Goal: Contribute content

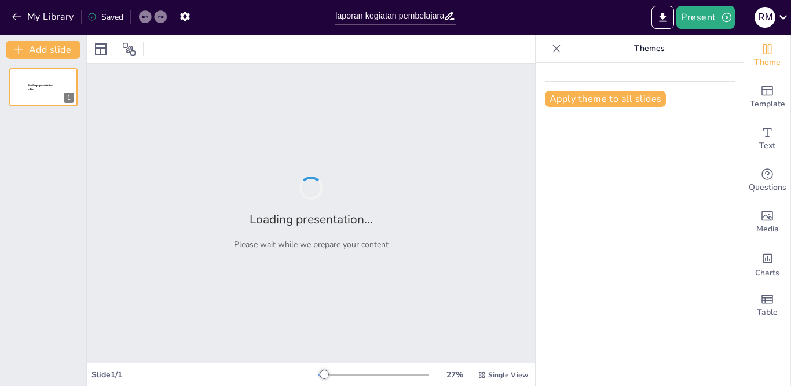
type input "laporan kegiatan pembelajaran mendalam berbasis inkuiri kolaboratif"
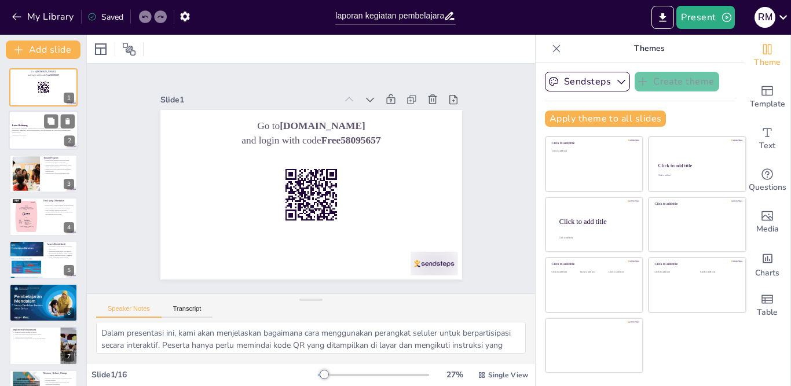
click at [40, 142] on div at bounding box center [44, 130] width 70 height 39
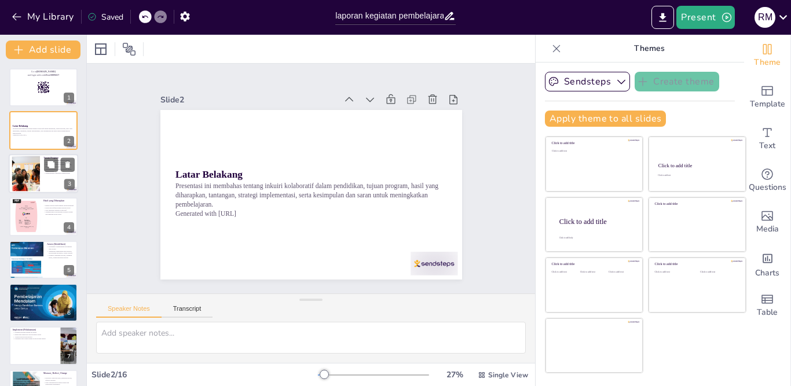
click at [50, 181] on div at bounding box center [44, 173] width 70 height 39
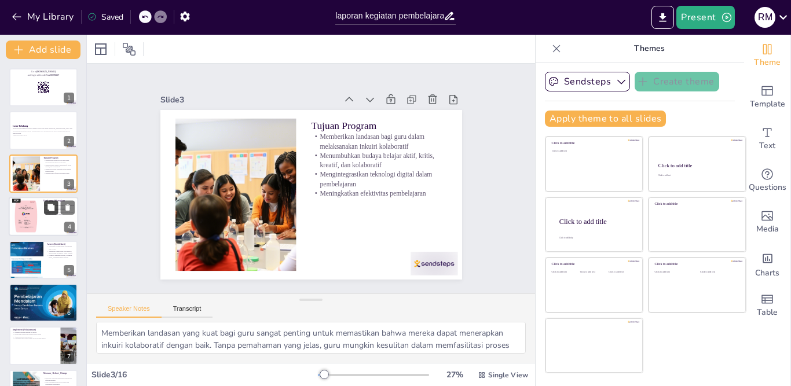
click at [46, 211] on button at bounding box center [51, 208] width 14 height 14
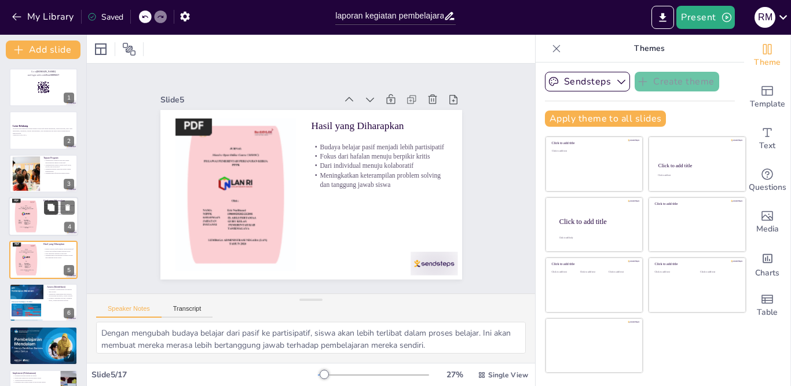
scroll to position [37, 0]
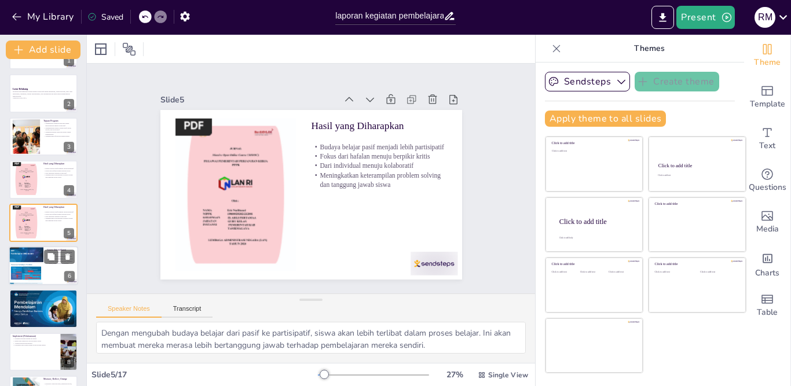
click at [43, 261] on div at bounding box center [44, 265] width 70 height 39
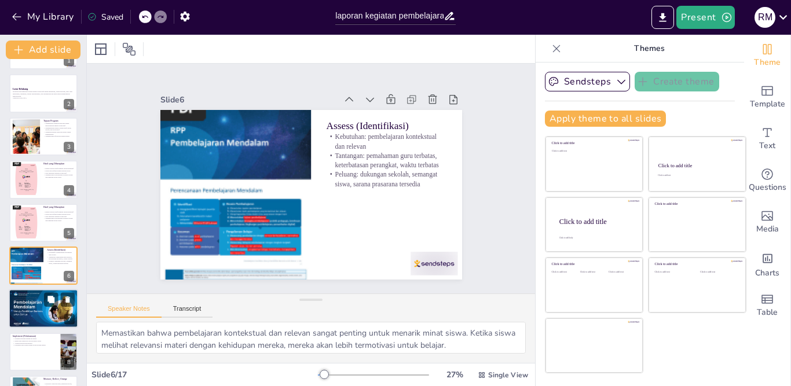
scroll to position [80, 0]
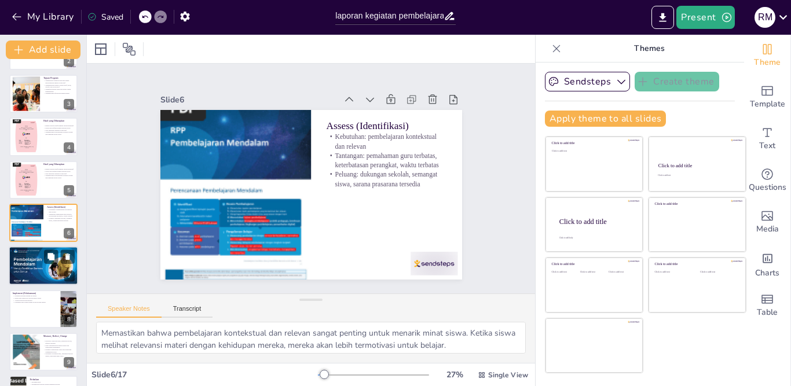
click at [42, 267] on div at bounding box center [44, 266] width 70 height 40
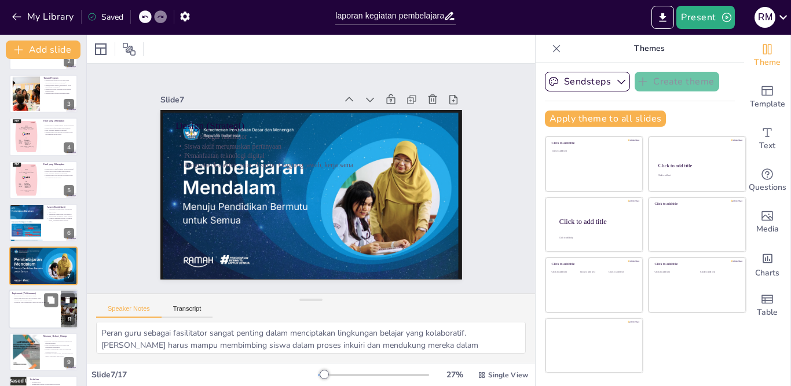
scroll to position [123, 0]
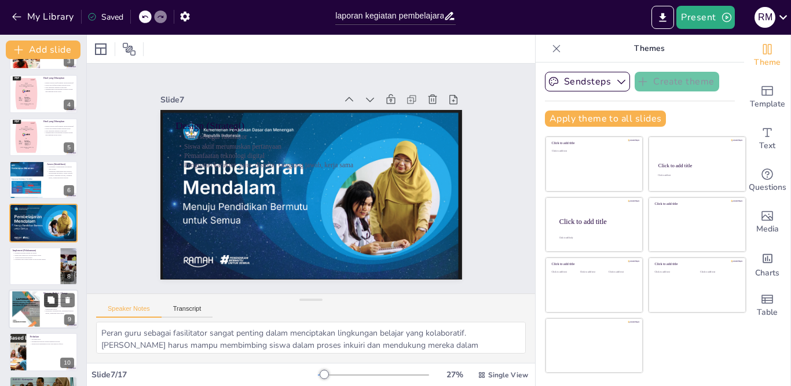
click at [47, 304] on icon at bounding box center [51, 301] width 8 height 8
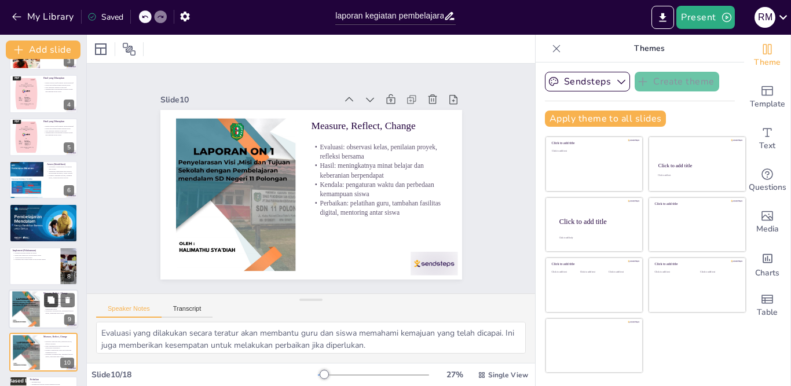
scroll to position [253, 0]
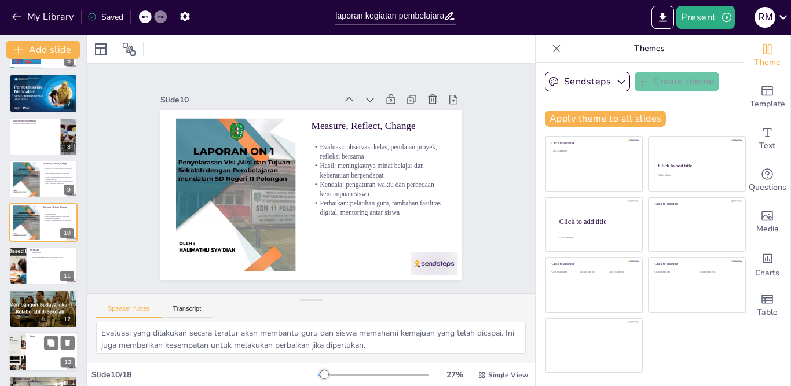
click at [27, 352] on div at bounding box center [44, 352] width 70 height 39
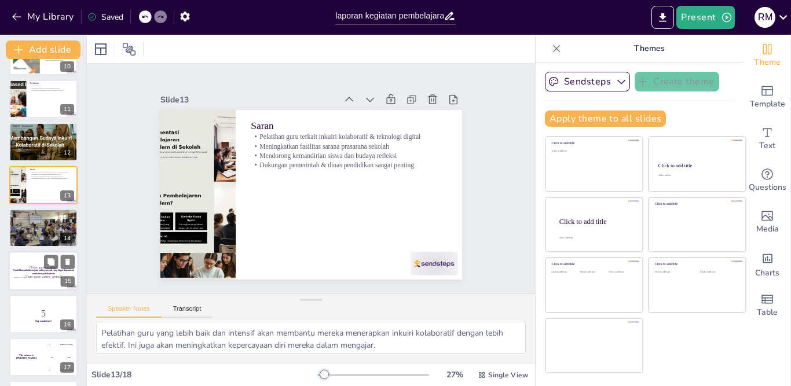
scroll to position [440, 0]
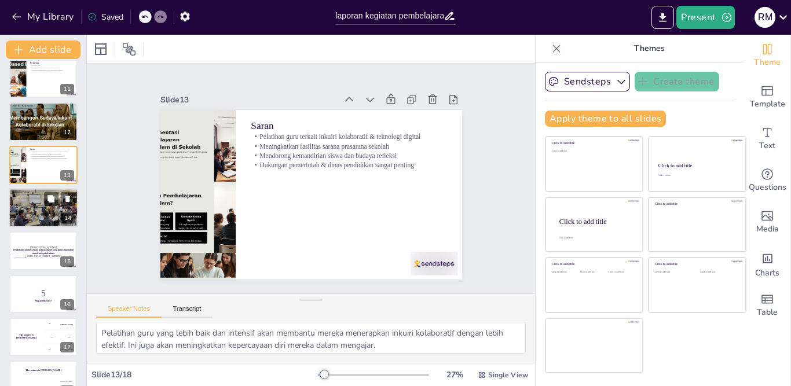
click at [25, 202] on div at bounding box center [44, 207] width 70 height 39
type textarea "Dukungan dari pemerintah dan dinas pendidikan sangat penting untuk memastikan b…"
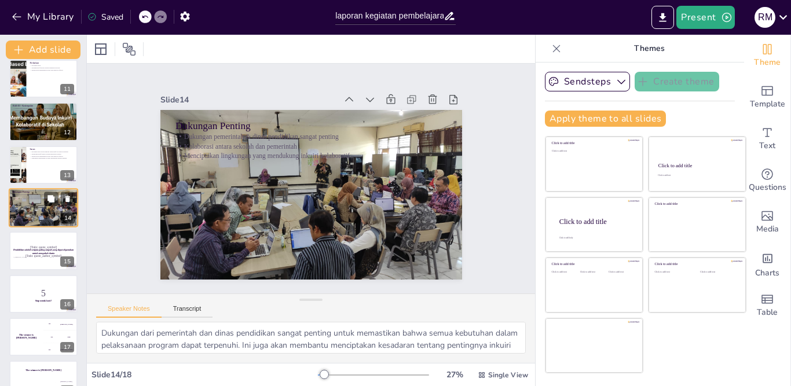
scroll to position [425, 0]
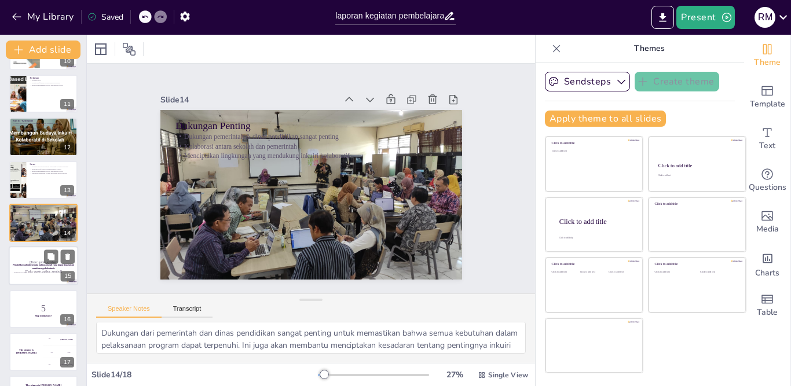
click at [41, 269] on p "[Todo: quote_author_symbol]" at bounding box center [43, 271] width 63 height 5
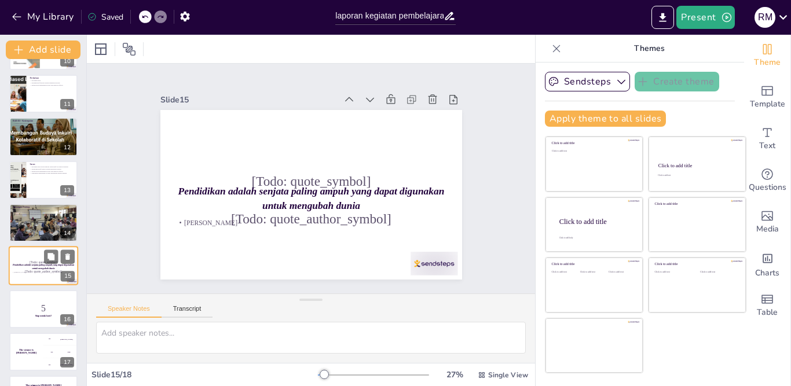
scroll to position [462, 0]
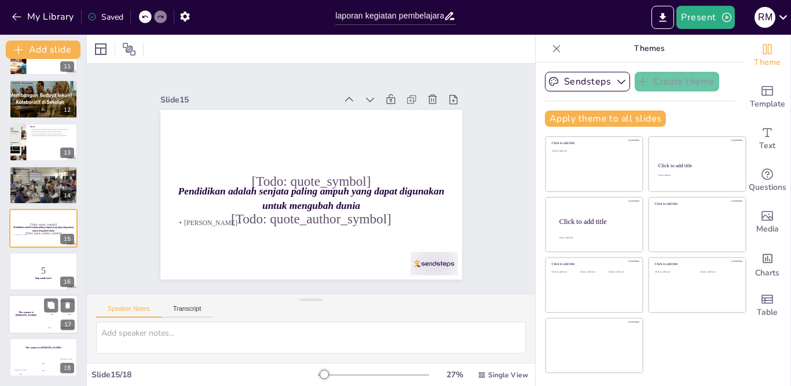
click at [36, 316] on div "The winner is [PERSON_NAME]" at bounding box center [26, 314] width 35 height 39
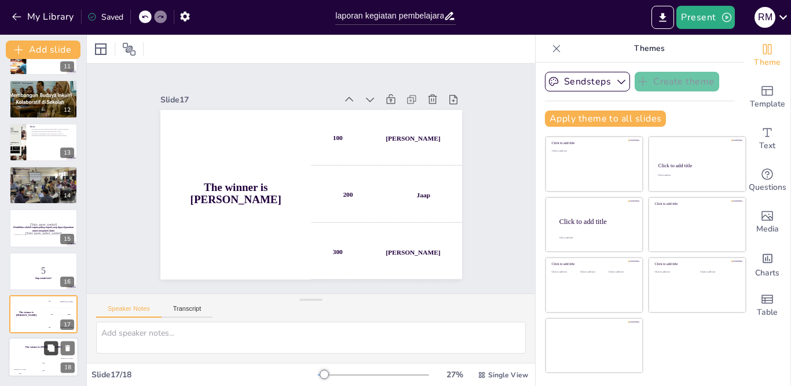
click at [46, 352] on button at bounding box center [51, 349] width 14 height 14
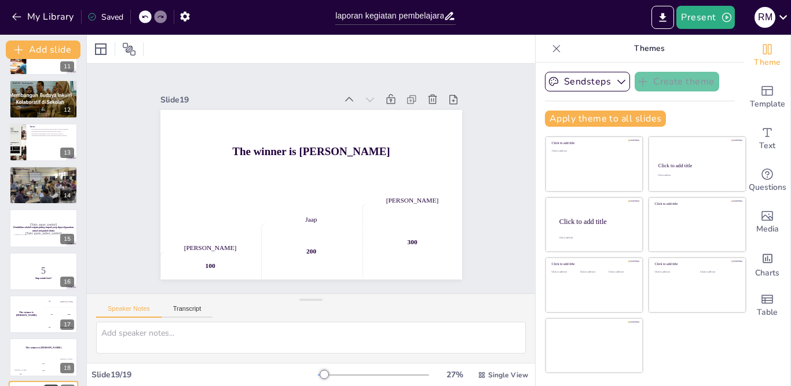
scroll to position [505, 0]
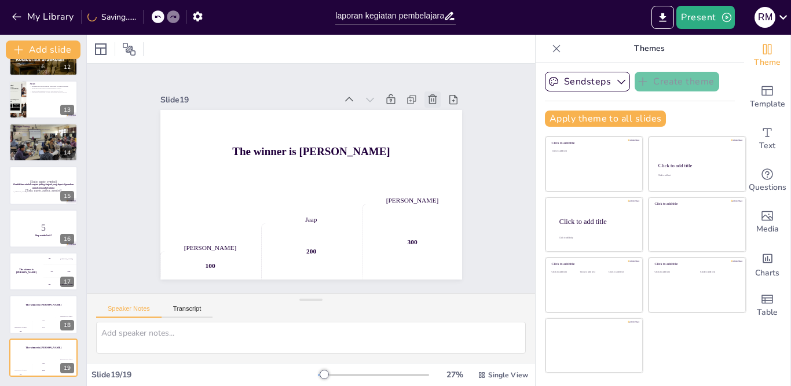
click at [440, 120] on icon at bounding box center [447, 127] width 14 height 14
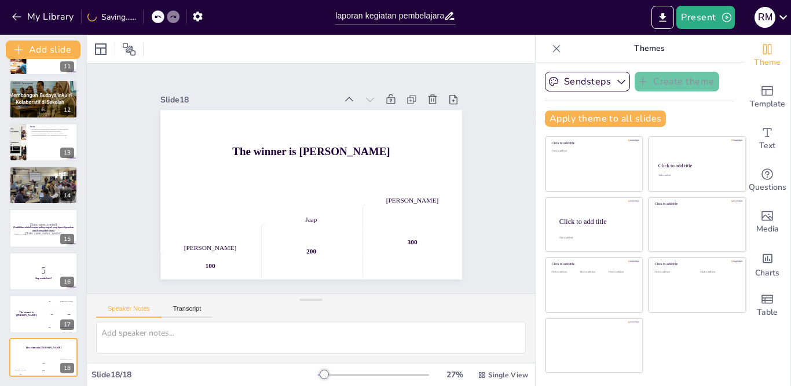
scroll to position [462, 0]
click at [440, 120] on icon at bounding box center [447, 127] width 14 height 14
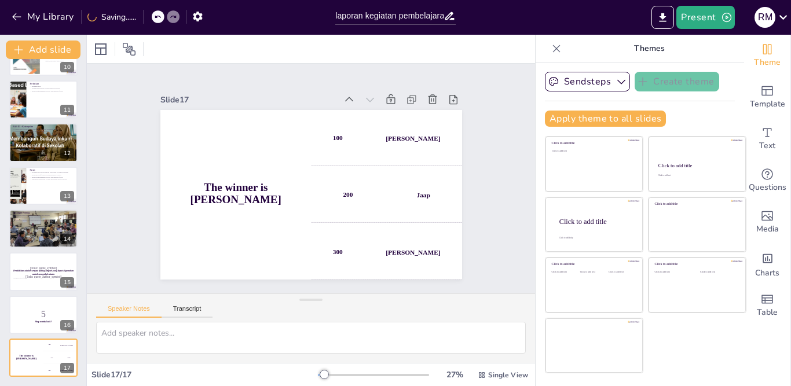
scroll to position [419, 0]
click at [444, 134] on icon at bounding box center [451, 141] width 14 height 14
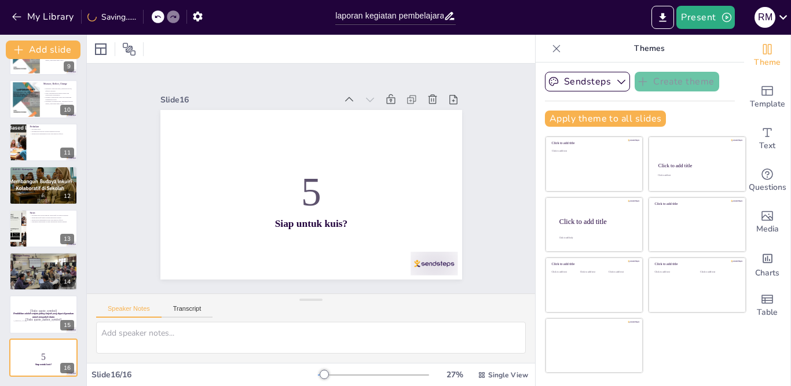
scroll to position [376, 0]
click at [440, 120] on icon at bounding box center [447, 127] width 14 height 14
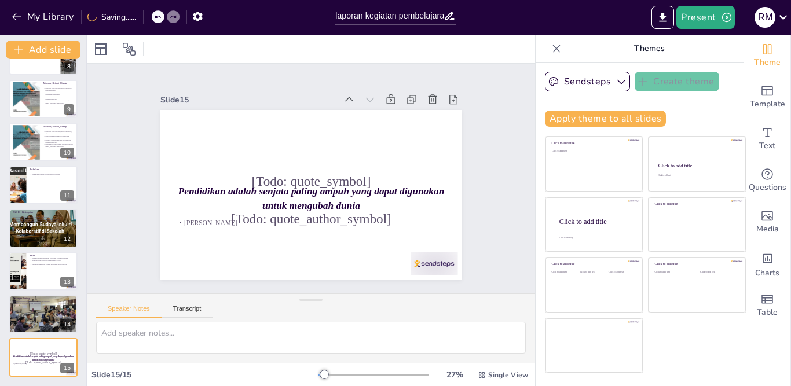
scroll to position [333, 0]
click at [384, 302] on icon at bounding box center [377, 308] width 13 height 13
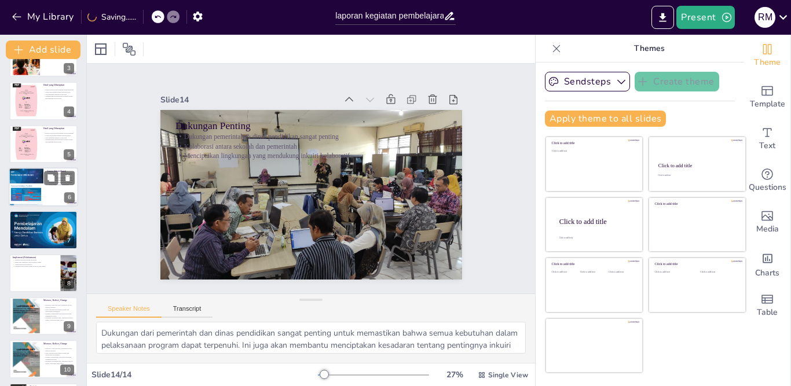
scroll to position [0, 0]
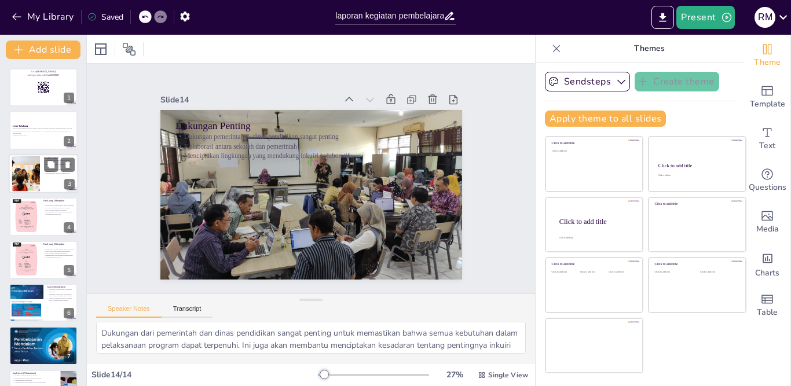
click at [21, 167] on div at bounding box center [26, 173] width 63 height 35
type textarea "Memberikan landasan yang kuat bagi guru sangat penting untuk memastikan bahwa m…"
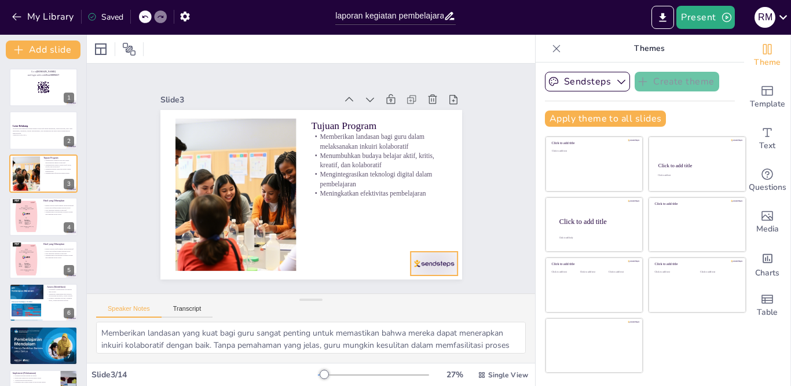
click at [417, 271] on div at bounding box center [413, 287] width 51 height 33
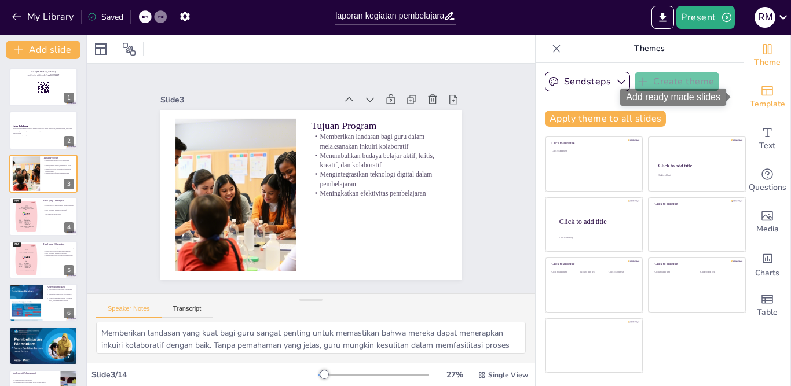
click at [761, 94] on icon "Add ready made slides" at bounding box center [768, 91] width 14 height 14
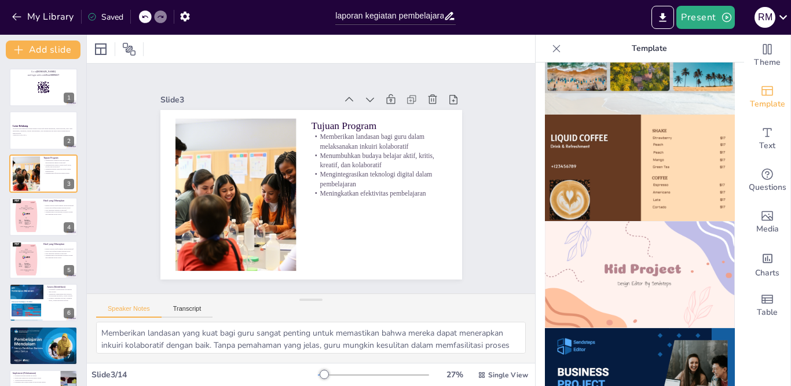
scroll to position [521, 0]
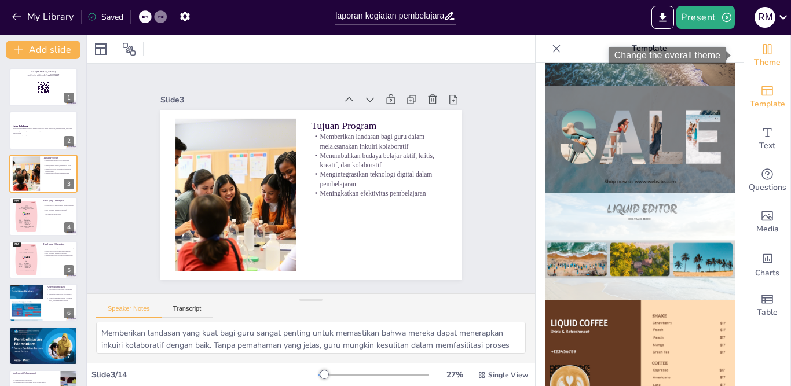
click at [764, 49] on icon "Change the overall theme" at bounding box center [768, 49] width 14 height 14
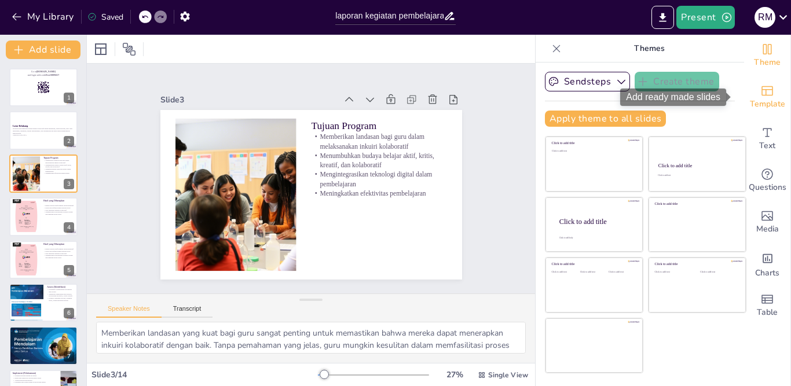
click at [762, 95] on icon "Add ready made slides" at bounding box center [768, 91] width 12 height 10
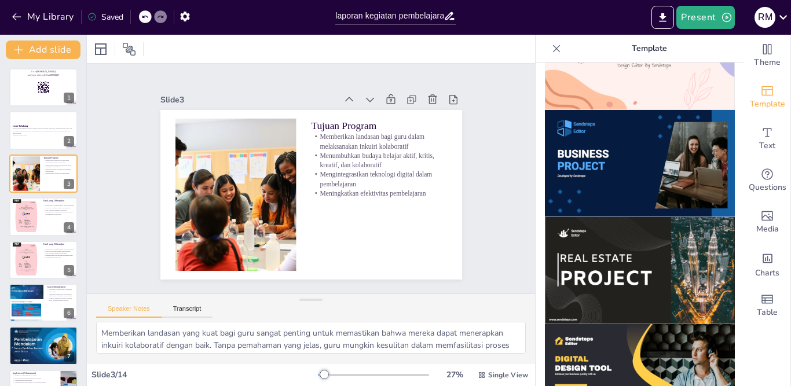
scroll to position [867, 0]
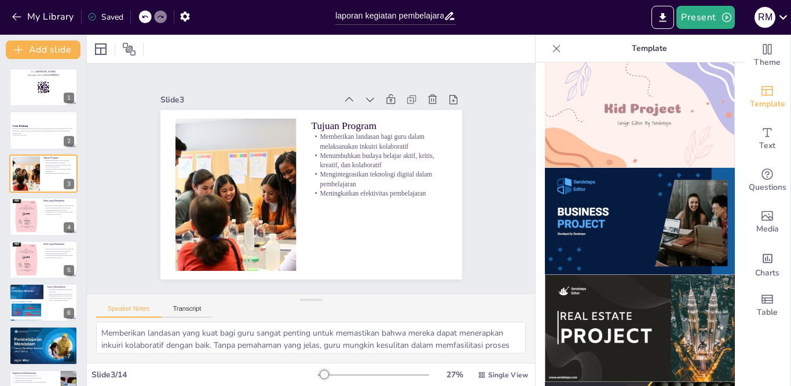
click at [644, 207] on img at bounding box center [640, 221] width 190 height 107
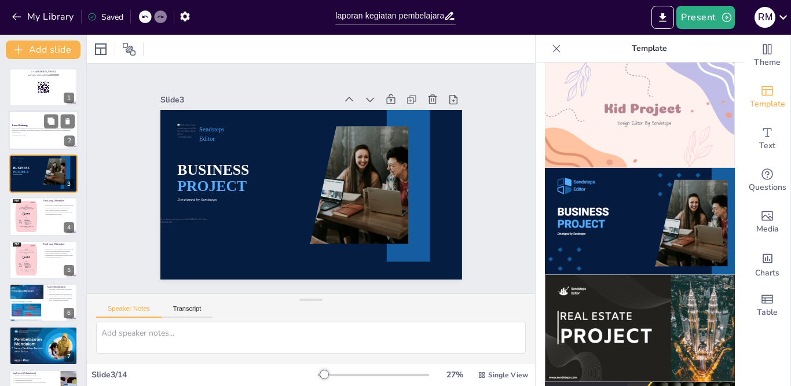
click at [28, 131] on p "Presentasi ini membahas tentang inkuiri kolaboratif dalam pendidikan, tujuan pr…" at bounding box center [43, 130] width 63 height 6
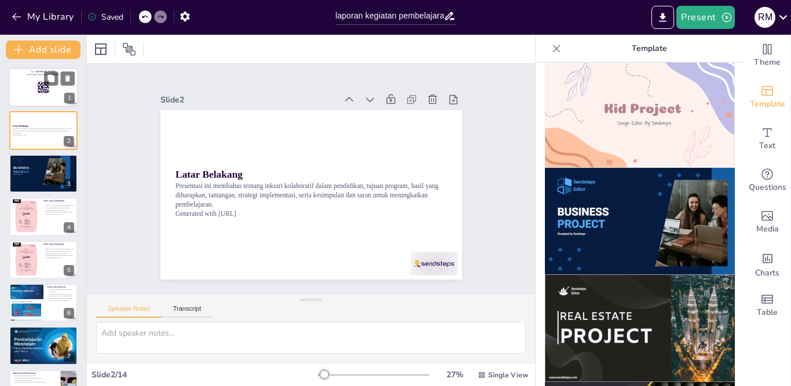
click at [29, 88] on div at bounding box center [44, 87] width 70 height 39
type textarea "Dalam presentasi ini, kami akan menjelaskan bagaimana cara menggunakan perangka…"
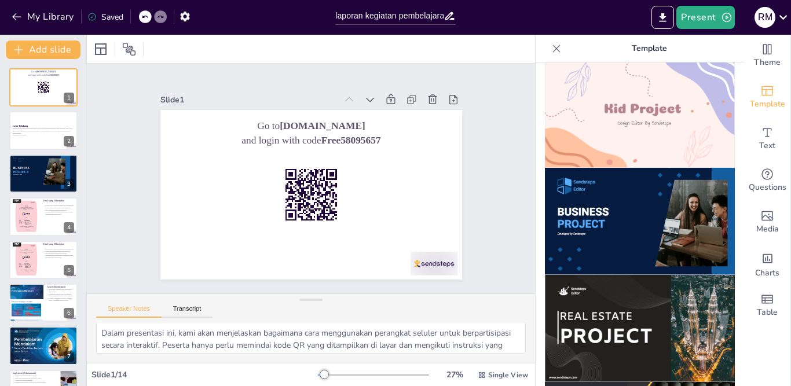
click at [652, 105] on img at bounding box center [640, 114] width 190 height 107
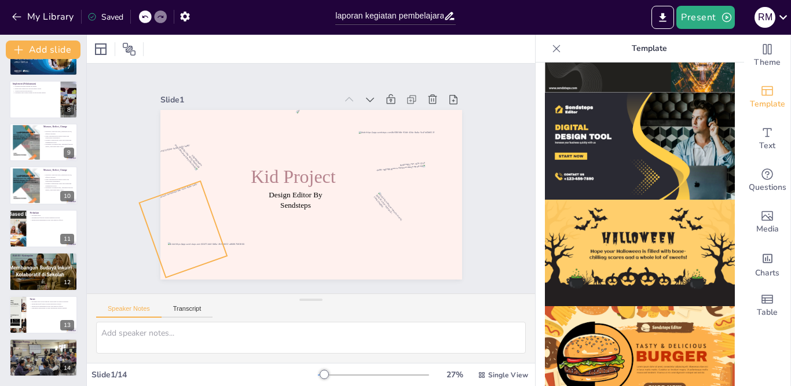
scroll to position [0, 0]
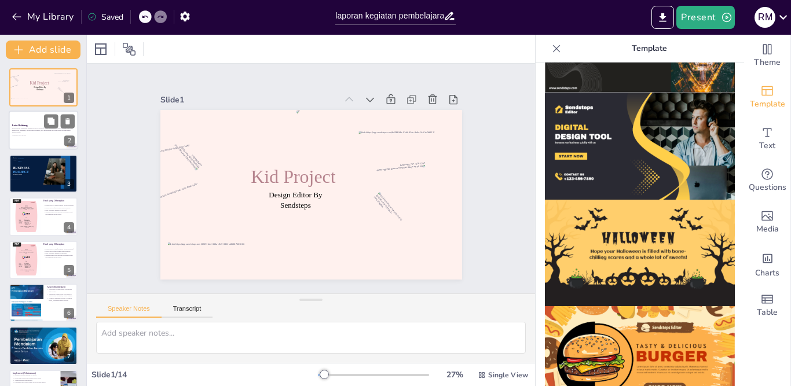
click at [31, 134] on p "Generated with [URL]" at bounding box center [43, 135] width 63 height 2
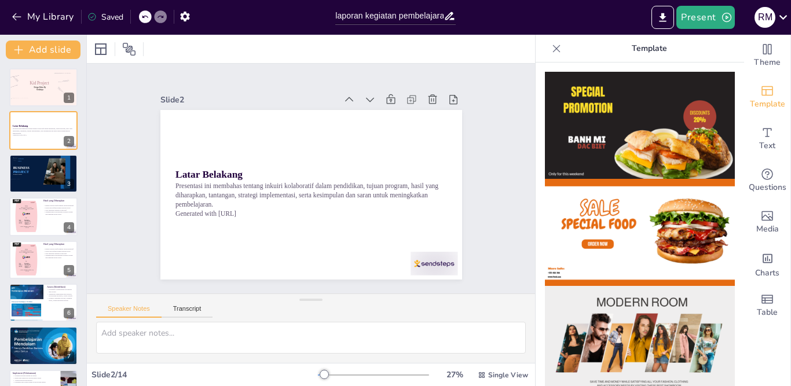
click at [551, 49] on icon at bounding box center [557, 49] width 12 height 12
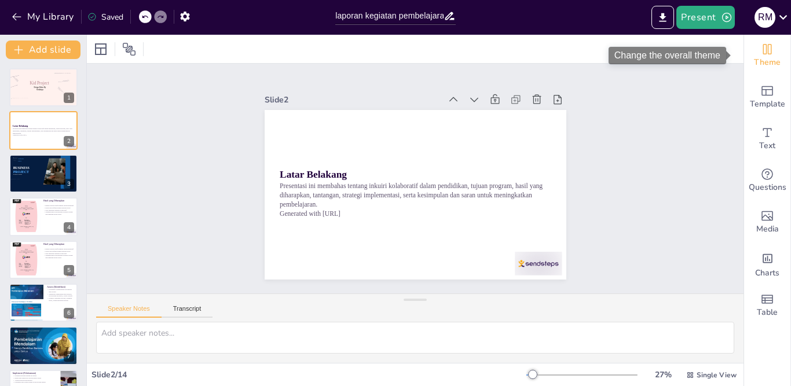
click at [748, 55] on div "Theme" at bounding box center [767, 56] width 46 height 42
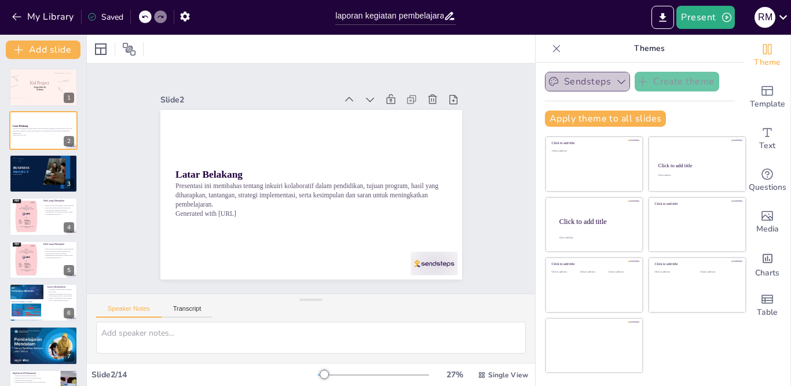
click at [616, 80] on icon "button" at bounding box center [622, 82] width 12 height 12
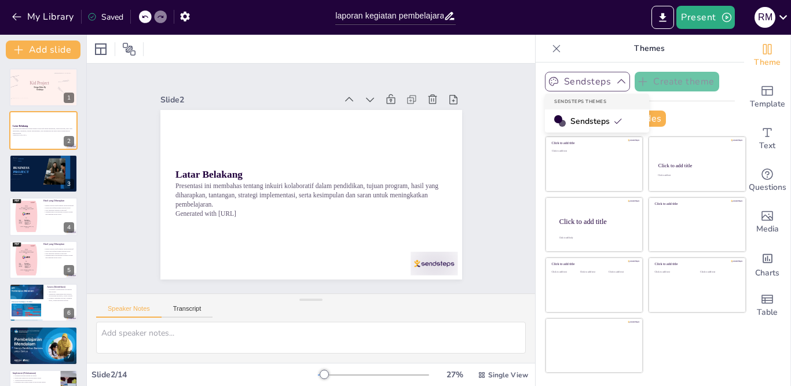
click at [587, 122] on span "Sendsteps" at bounding box center [597, 121] width 52 height 11
click at [762, 96] on icon "Add ready made slides" at bounding box center [768, 91] width 12 height 10
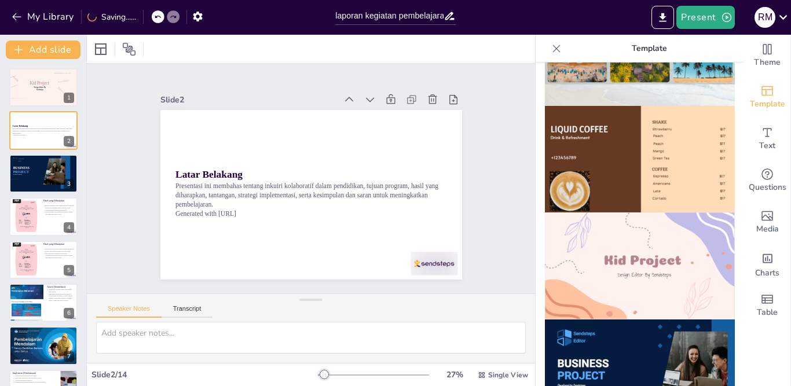
scroll to position [695, 0]
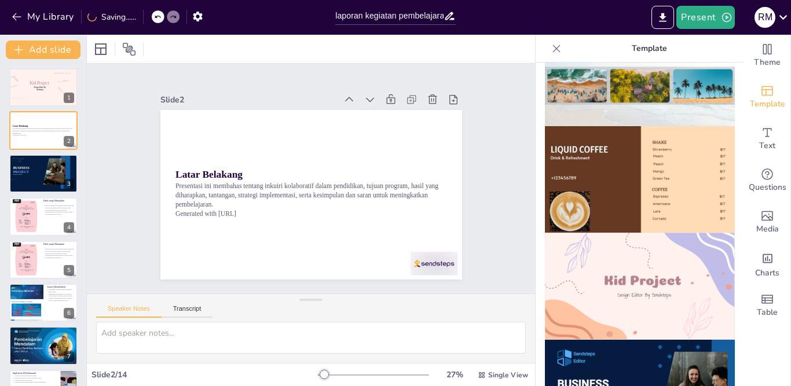
click at [658, 148] on img at bounding box center [640, 179] width 190 height 107
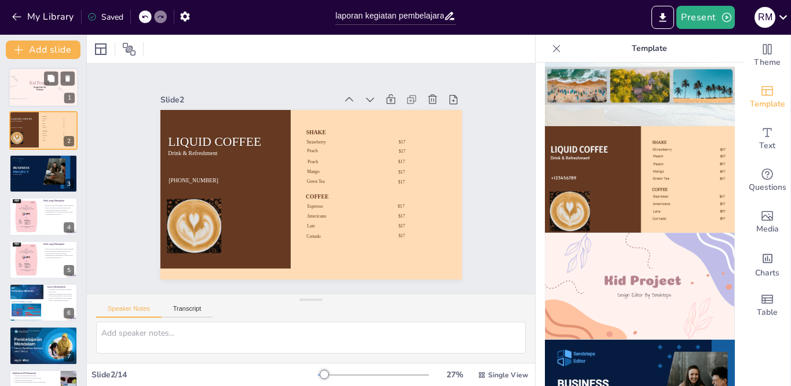
click at [32, 94] on div at bounding box center [44, 87] width 70 height 39
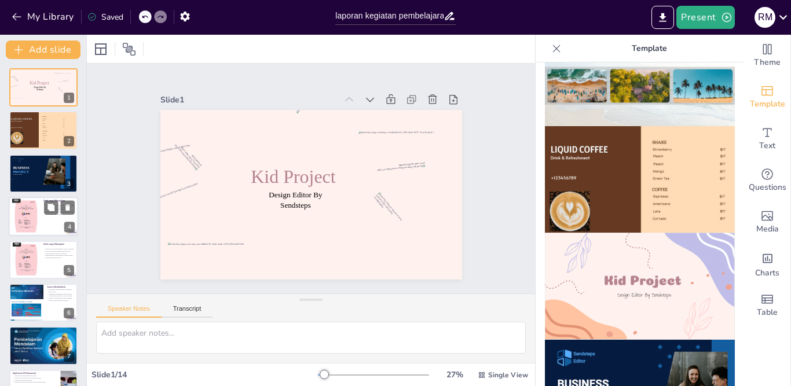
click at [27, 219] on div at bounding box center [26, 216] width 28 height 37
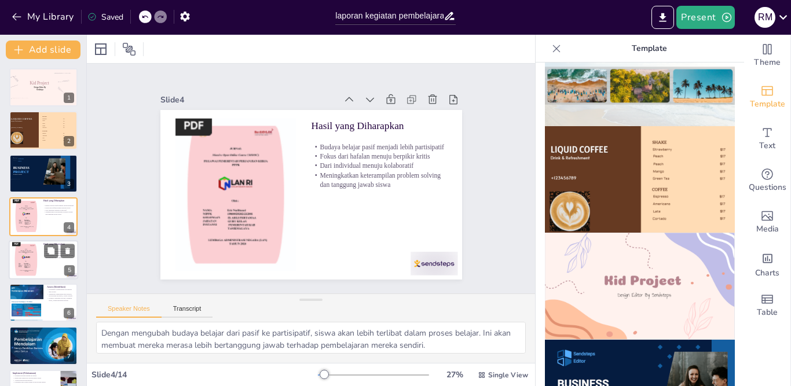
click at [37, 266] on div at bounding box center [26, 260] width 28 height 37
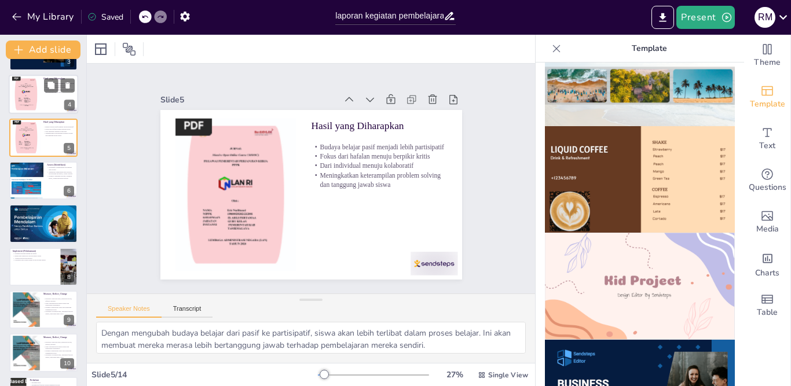
scroll to position [153, 0]
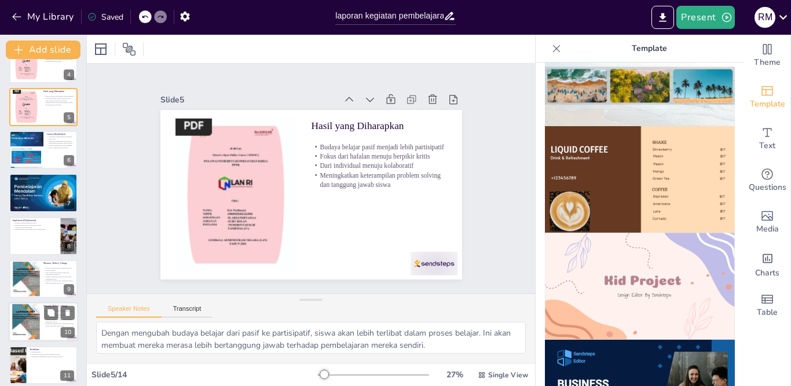
click at [50, 280] on p "Perbaikan: pelatihan guru, tambahan fasilitas digital, mentoring antar siswa" at bounding box center [58, 282] width 31 height 4
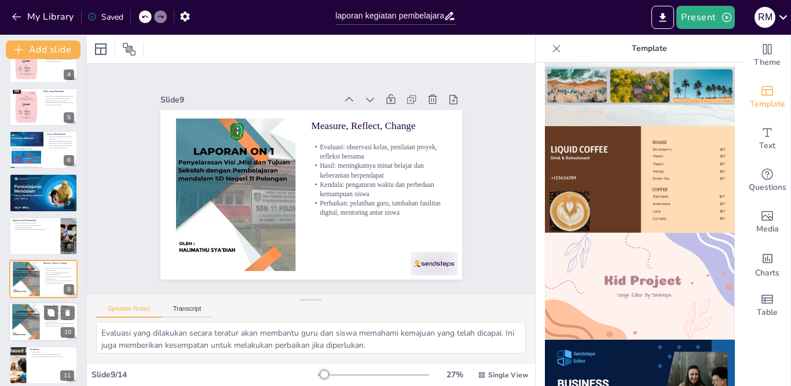
scroll to position [209, 0]
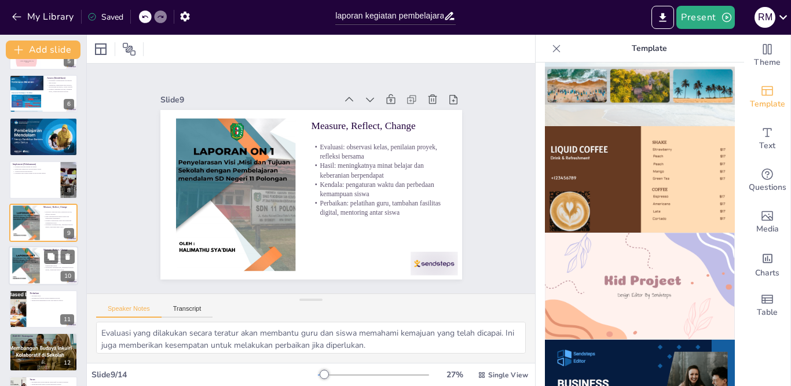
click at [42, 261] on div at bounding box center [44, 266] width 70 height 39
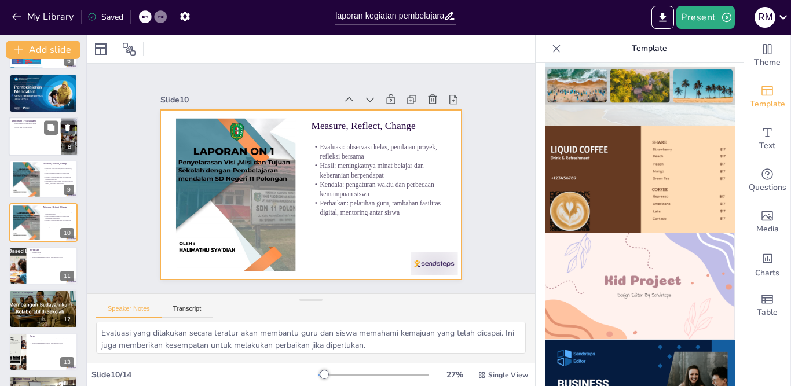
click at [36, 178] on div at bounding box center [26, 180] width 27 height 37
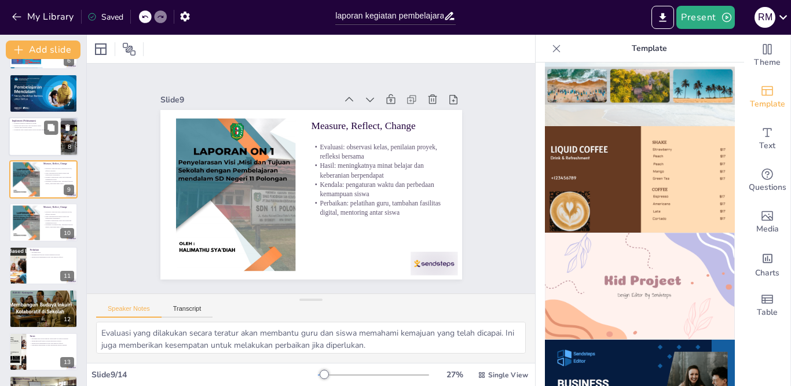
scroll to position [209, 0]
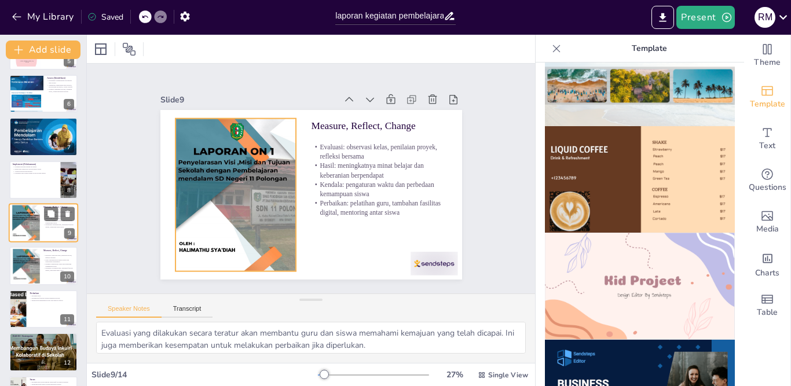
click at [27, 227] on div at bounding box center [26, 223] width 28 height 37
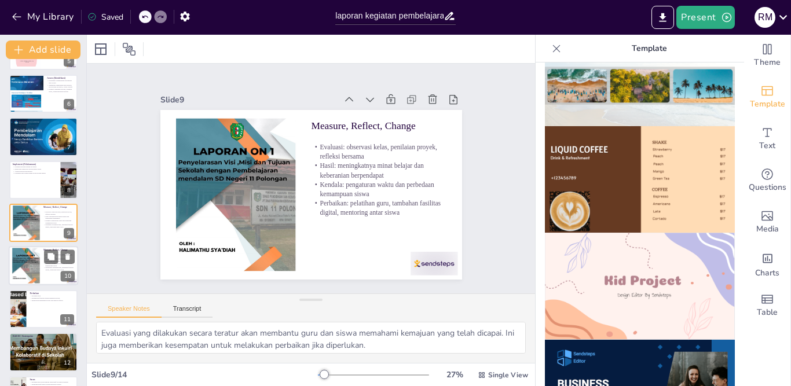
click at [27, 266] on div at bounding box center [26, 265] width 28 height 37
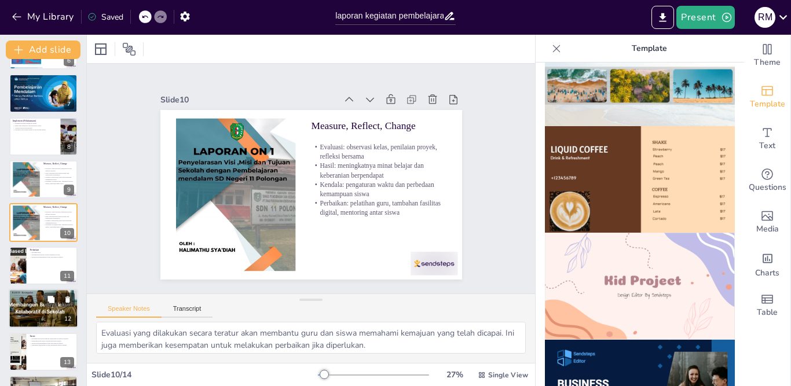
click at [23, 300] on p "Meningkatkan kemampuan komunikasi, kolaborasi, dan problem solving" at bounding box center [43, 300] width 63 height 2
type textarea "Dampak positif dari pembelajaran mendalam berbasis inkuiri kolaboratif menunjuk…"
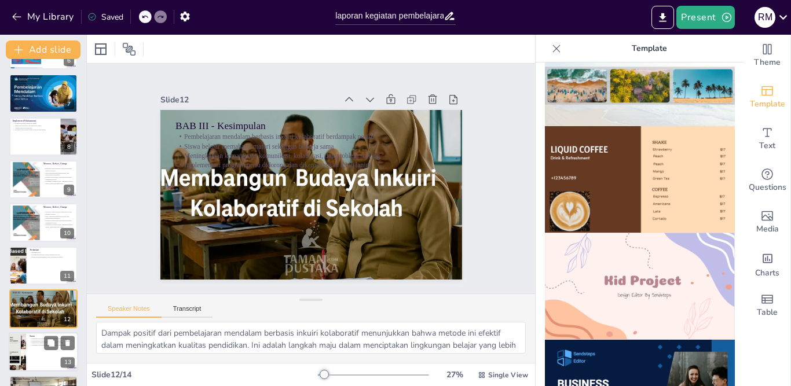
scroll to position [290, 0]
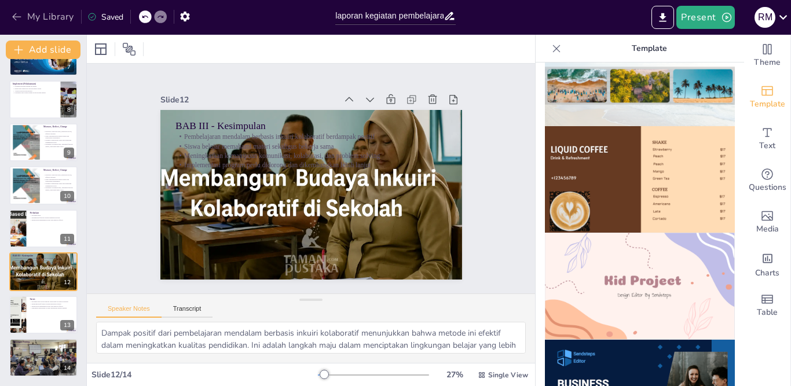
click at [15, 16] on icon "button" at bounding box center [17, 17] width 12 height 12
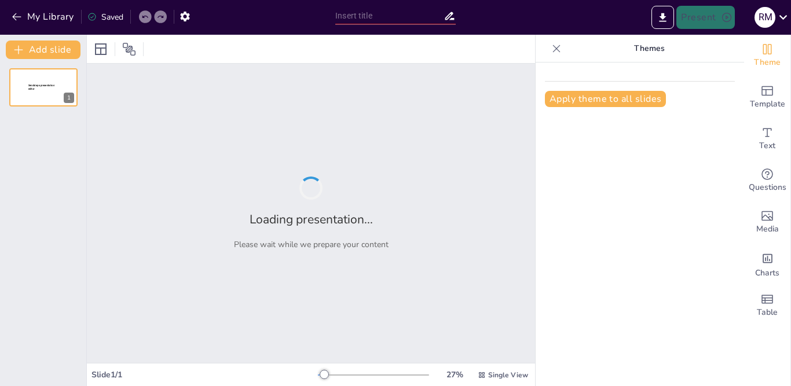
type input "laporan kegiatan pembelajaran mendalam berbasis inkuiri kolaboratif"
